Goal: Information Seeking & Learning: Learn about a topic

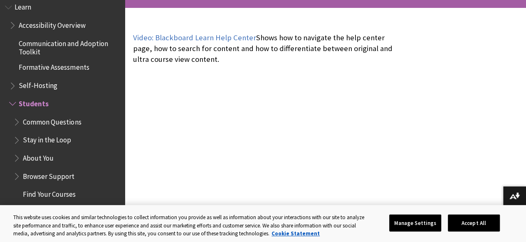
scroll to position [163, 0]
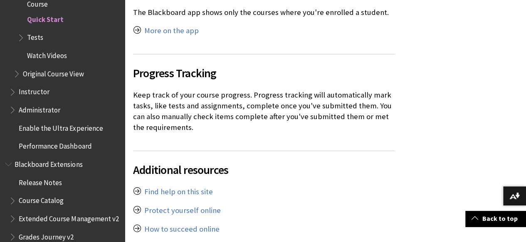
scroll to position [3156, 0]
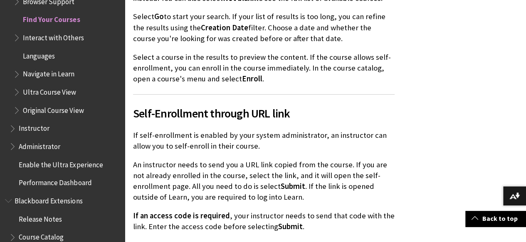
scroll to position [1633, 0]
